Goal: Transaction & Acquisition: Purchase product/service

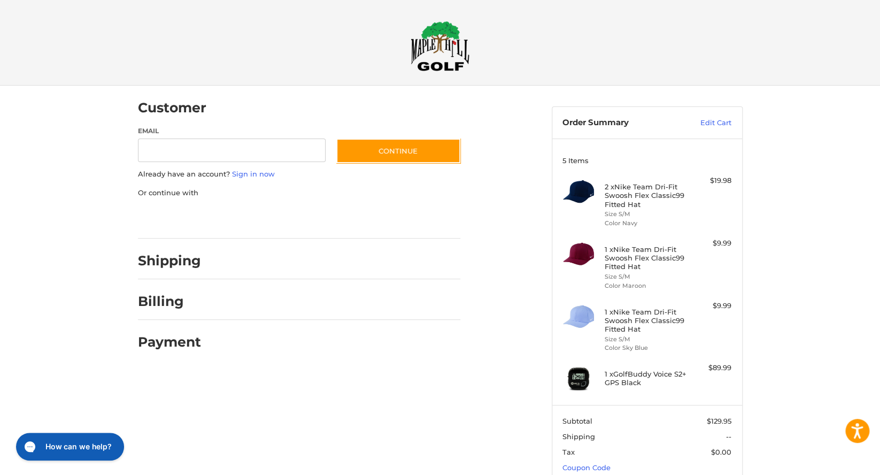
click at [612, 202] on h4 "2 x Nike Team Dri-Fit Swoosh Flex Classic99 Fitted Hat" at bounding box center [645, 195] width 82 height 26
click at [589, 196] on img at bounding box center [578, 191] width 32 height 32
click at [714, 122] on link "Edit Cart" at bounding box center [704, 123] width 54 height 11
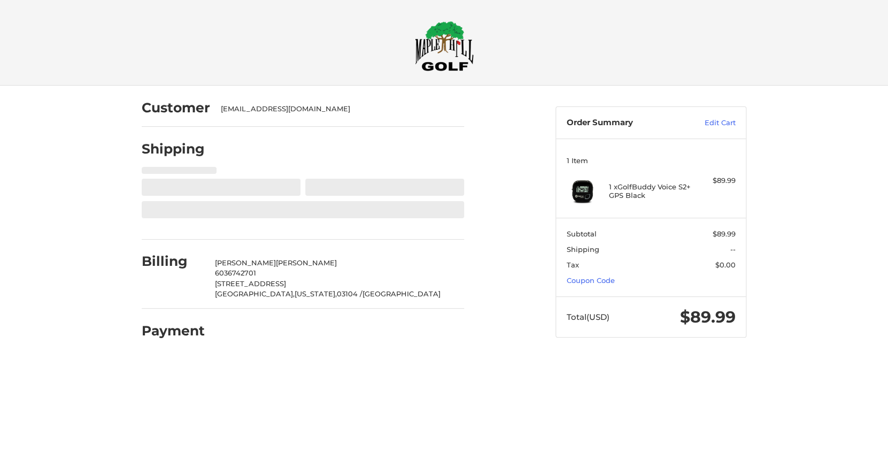
select select "**"
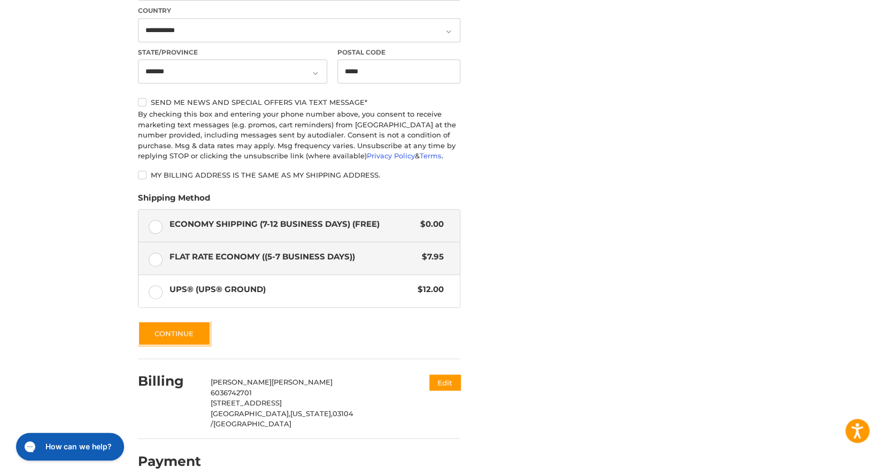
scroll to position [433, 0]
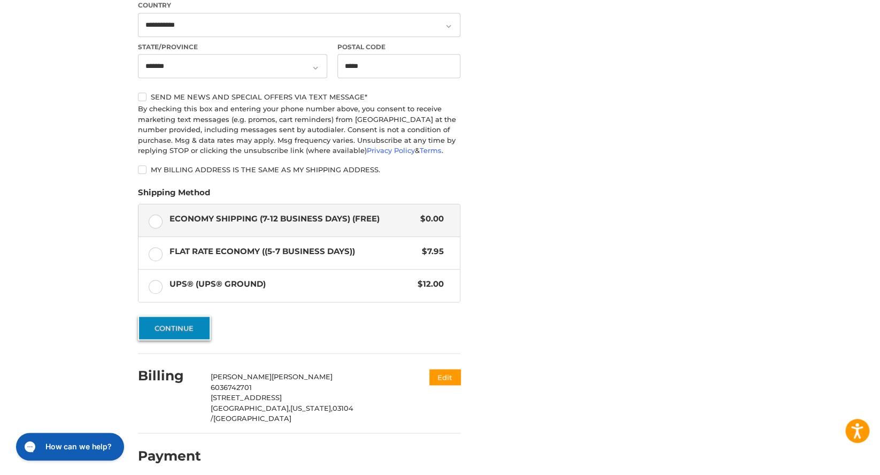
click at [196, 328] on button "Continue" at bounding box center [174, 327] width 73 height 25
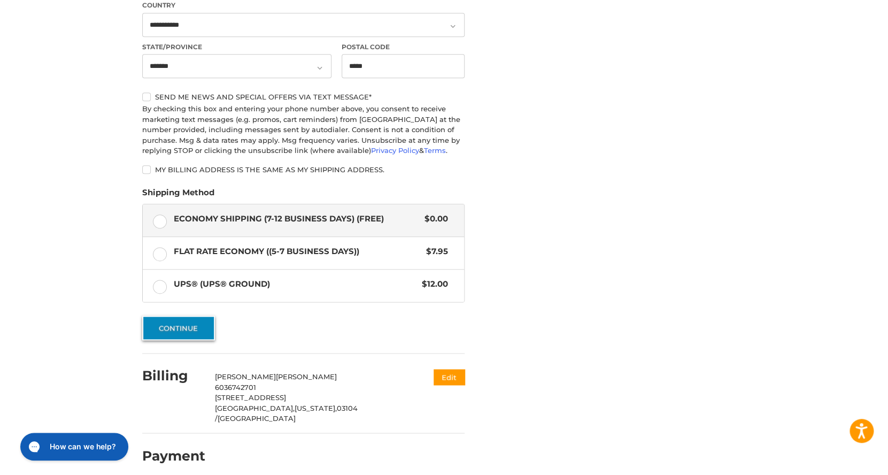
scroll to position [0, 0]
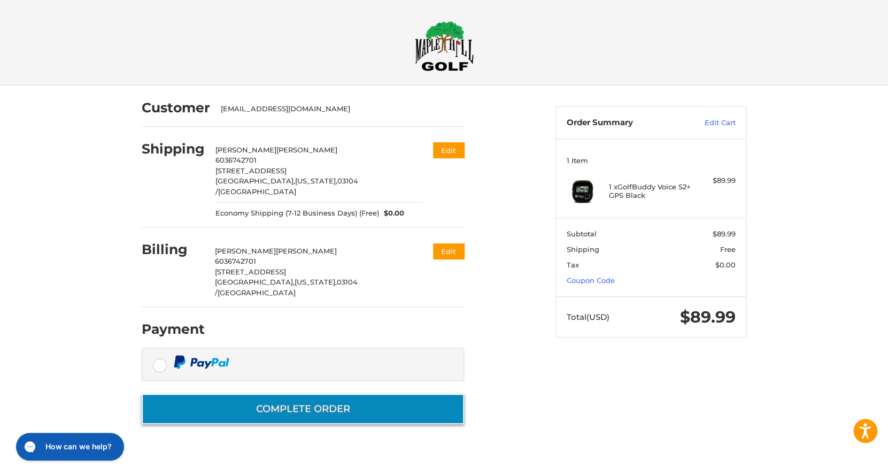
click at [377, 393] on button "Complete order" at bounding box center [303, 408] width 322 height 30
